Goal: Task Accomplishment & Management: Use online tool/utility

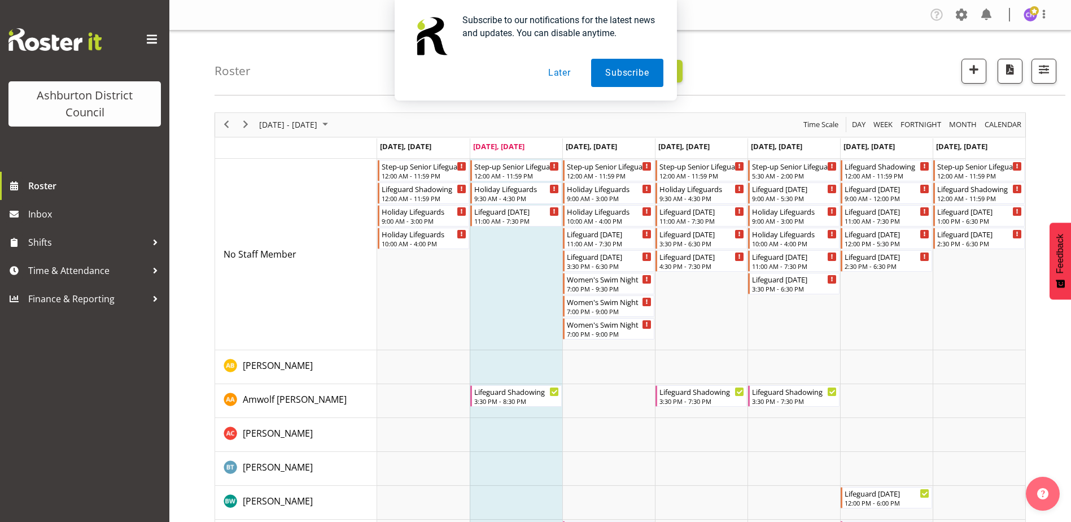
click at [1051, 62] on div "Subscribe to our notifications for the latest news and updates. You can disable…" at bounding box center [535, 50] width 1071 height 101
click at [564, 63] on button "Later" at bounding box center [559, 73] width 51 height 28
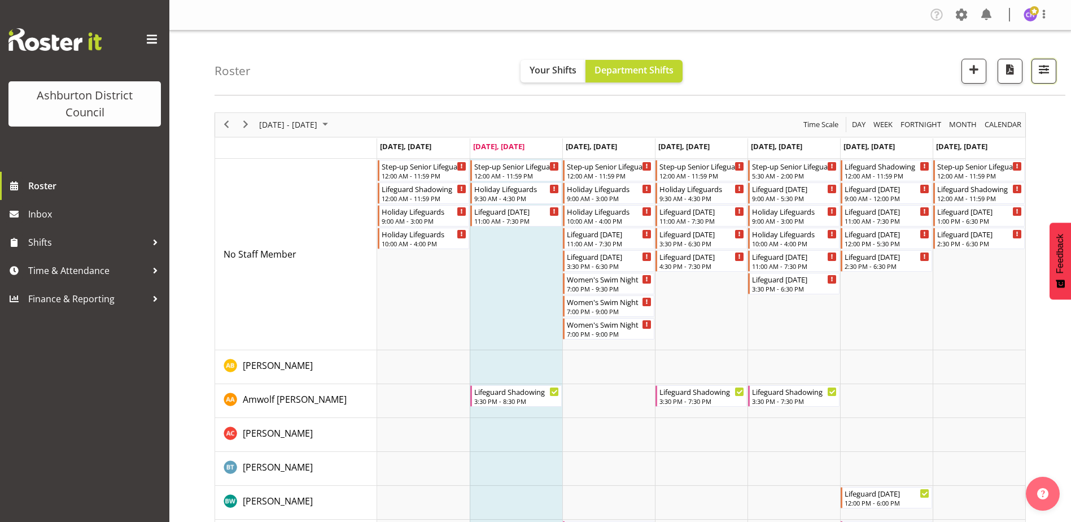
click at [1048, 74] on span "button" at bounding box center [1044, 69] width 15 height 15
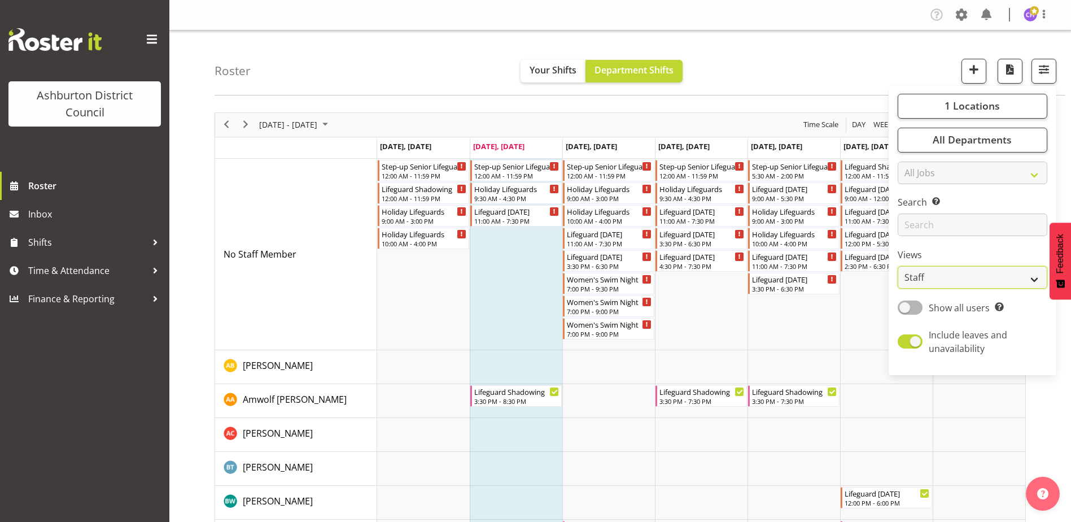
click at [967, 275] on select "Staff Role Shift - Horizontal Shift - Vertical Staff - Location" at bounding box center [973, 277] width 150 height 23
select select "shift"
click at [898, 266] on select "Staff Role Shift - Horizontal Shift - Vertical Staff - Location" at bounding box center [973, 277] width 150 height 23
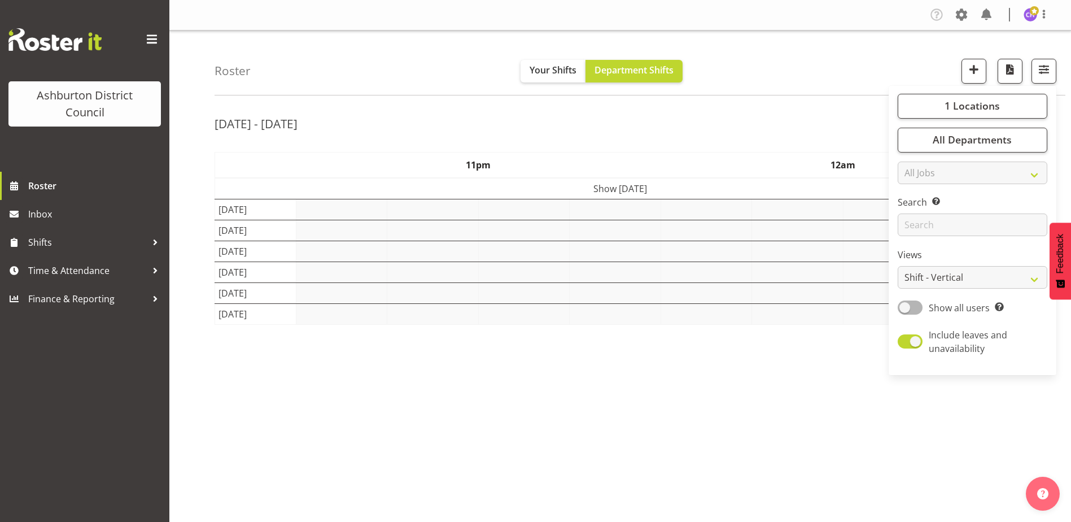
click at [854, 63] on div "Roster Your Shifts Department Shifts 1 Locations [GEOGRAPHIC_DATA] [GEOGRAPHIC_…" at bounding box center [640, 62] width 851 height 65
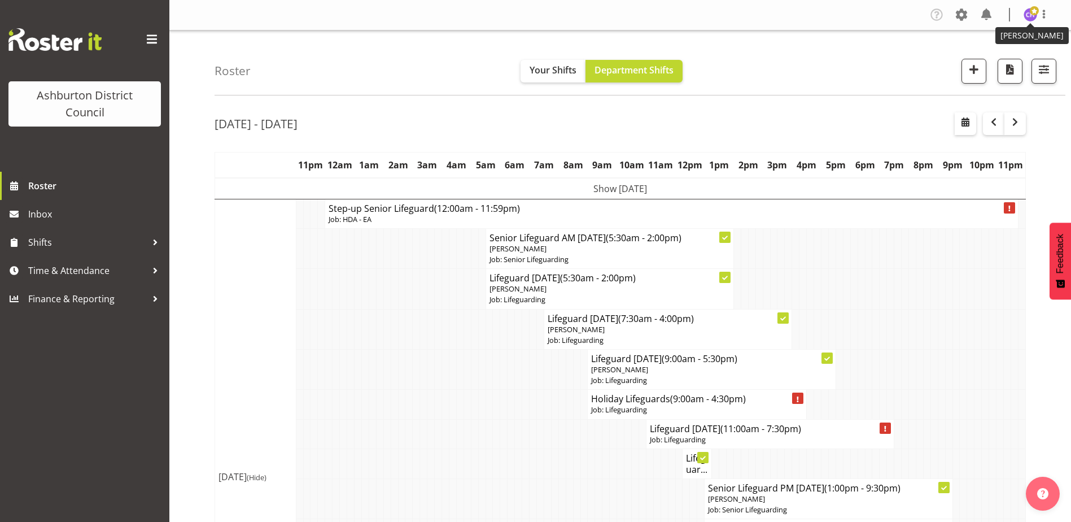
click at [1033, 20] on img at bounding box center [1031, 15] width 14 height 14
click at [1017, 58] on link "Log Out" at bounding box center [996, 59] width 108 height 20
